Goal: Transaction & Acquisition: Download file/media

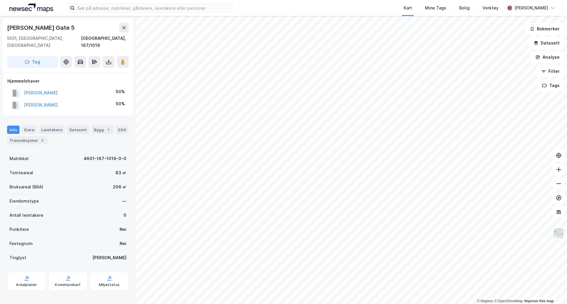
click at [39, 137] on div "2" at bounding box center [42, 140] width 6 height 6
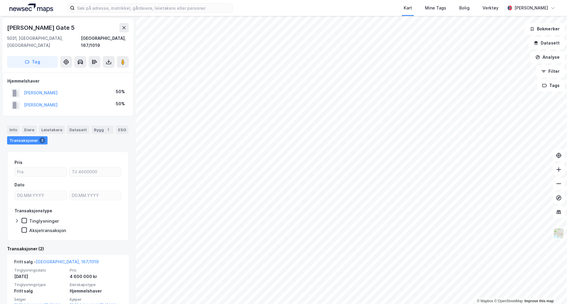
scroll to position [81, 0]
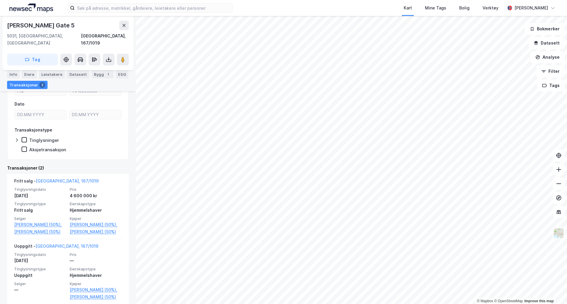
click at [554, 237] on img at bounding box center [558, 233] width 11 height 11
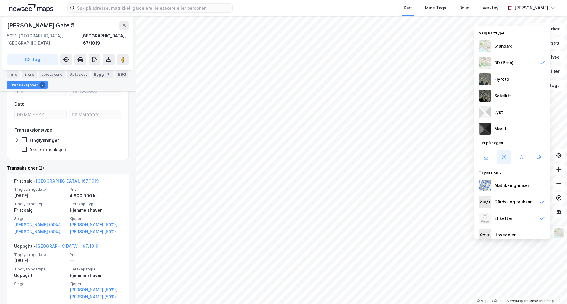
click at [489, 91] on img at bounding box center [485, 96] width 12 height 12
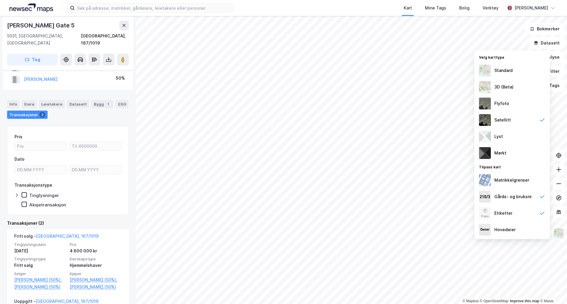
scroll to position [0, 0]
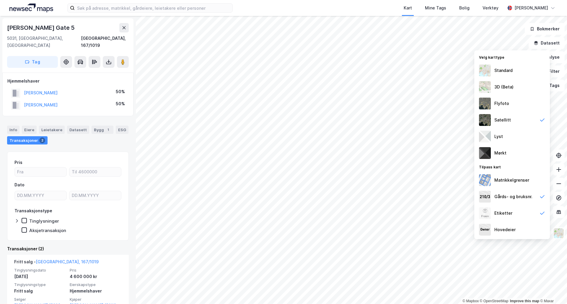
click at [114, 56] on button at bounding box center [109, 62] width 12 height 12
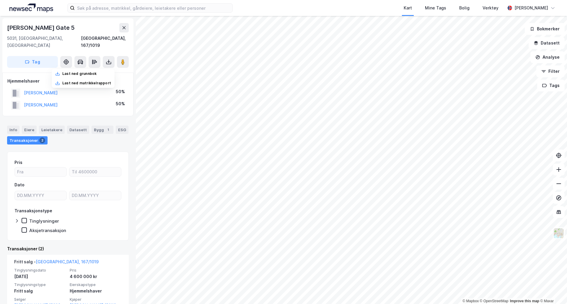
click at [100, 81] on div "Last ned matrikkelrapport" at bounding box center [86, 83] width 49 height 5
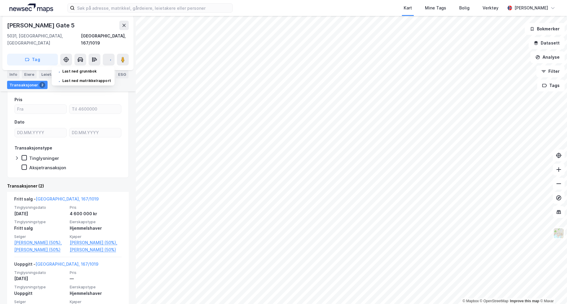
scroll to position [81, 0]
